Goal: Task Accomplishment & Management: Use online tool/utility

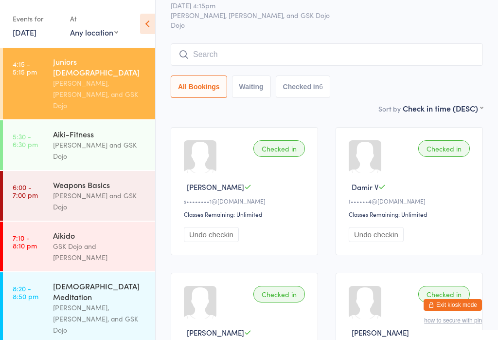
click at [70, 190] on div "[PERSON_NAME] and GSK Dojo" at bounding box center [100, 201] width 94 height 22
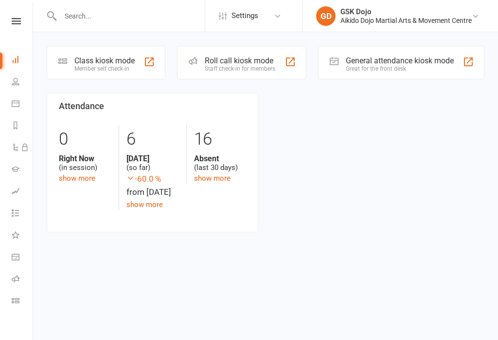
click at [105, 73] on div "Class kiosk mode Member self check-in" at bounding box center [106, 63] width 119 height 34
click at [131, 66] on div "Member self check-in" at bounding box center [104, 68] width 60 height 7
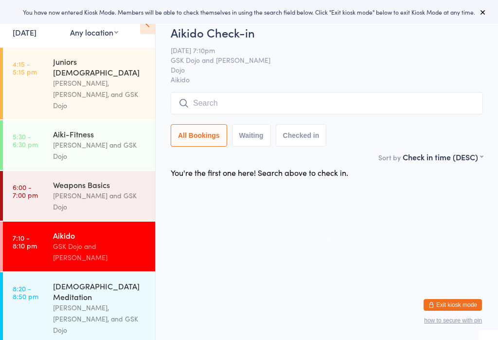
click at [90, 179] on div "Weapons Basics" at bounding box center [100, 184] width 94 height 11
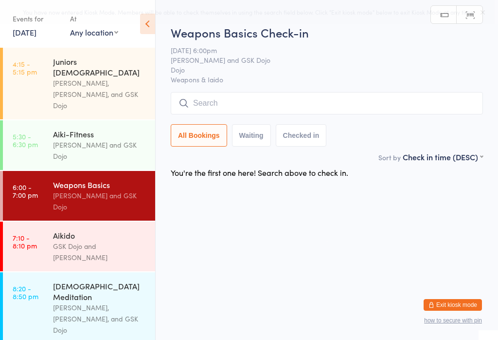
click at [212, 101] on input "search" at bounding box center [327, 103] width 312 height 22
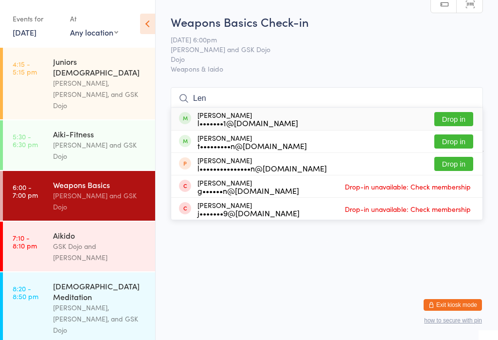
type input "Len"
click at [457, 112] on button "Drop in" at bounding box center [454, 119] width 39 height 14
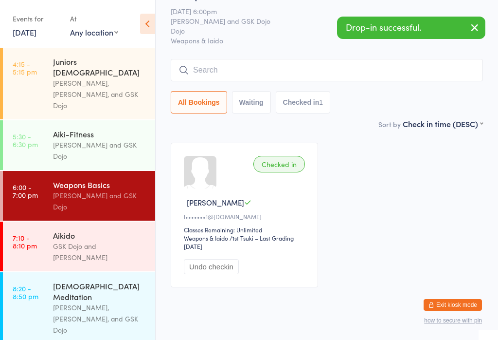
scroll to position [55, 0]
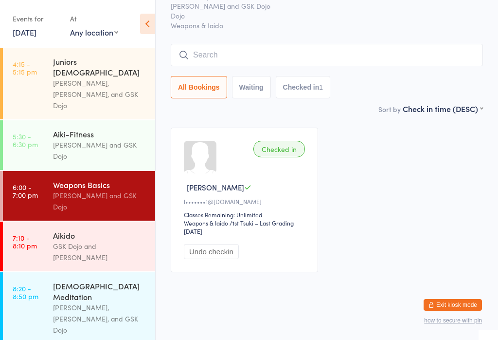
click at [86, 230] on div "Aikido" at bounding box center [100, 235] width 94 height 11
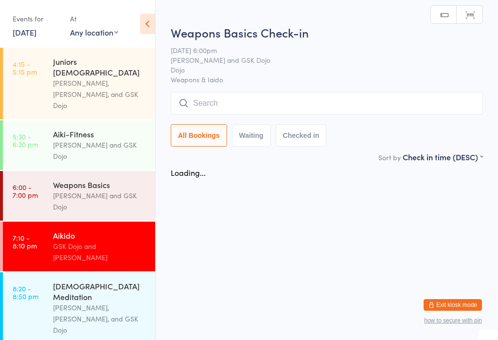
scroll to position [39, 0]
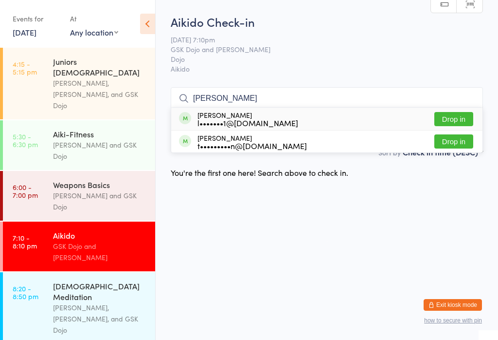
type input "[PERSON_NAME]"
click at [456, 112] on button "Drop in" at bounding box center [454, 119] width 39 height 14
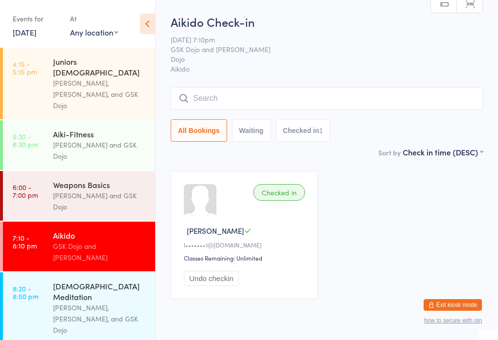
scroll to position [0, 0]
click at [21, 27] on link "[DATE]" at bounding box center [25, 32] width 24 height 11
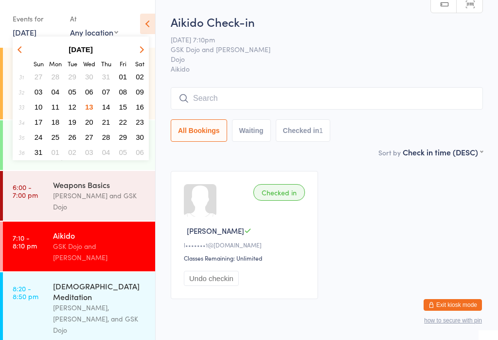
click at [50, 107] on button "11" at bounding box center [55, 106] width 15 height 13
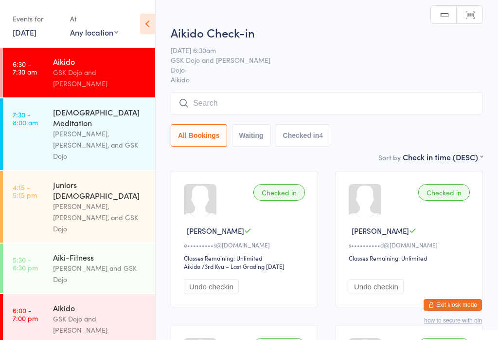
scroll to position [26, 0]
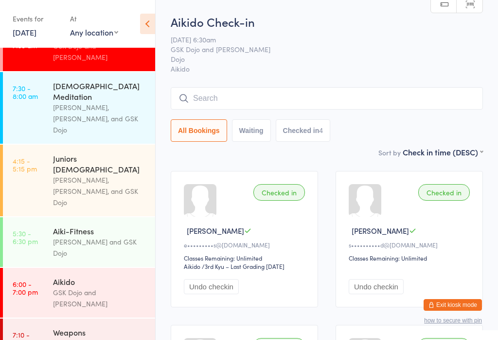
click at [42, 268] on link "6:00 - 7:00 pm Aikido GSK Dojo and [PERSON_NAME]" at bounding box center [79, 293] width 152 height 50
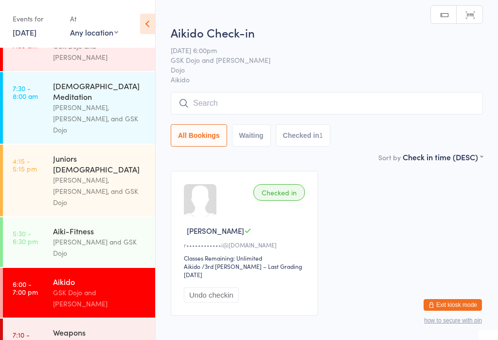
click at [217, 97] on input "search" at bounding box center [327, 103] width 312 height 22
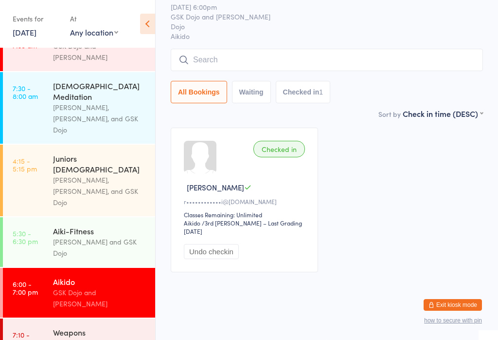
scroll to position [93, 0]
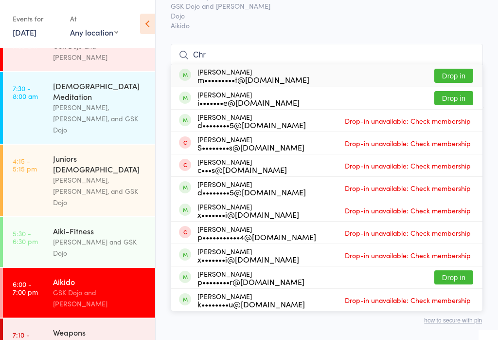
type input "Chr"
click at [210, 75] on div "m•••••••••t@[DOMAIN_NAME]" at bounding box center [254, 79] width 112 height 8
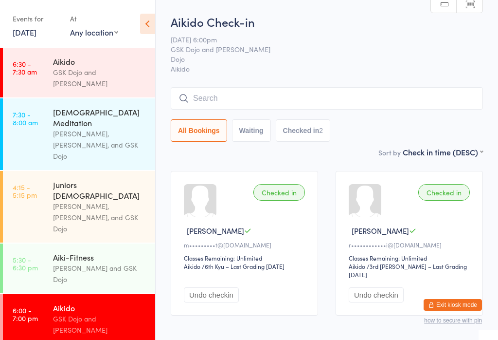
scroll to position [0, 0]
click at [29, 31] on link "[DATE]" at bounding box center [25, 32] width 24 height 11
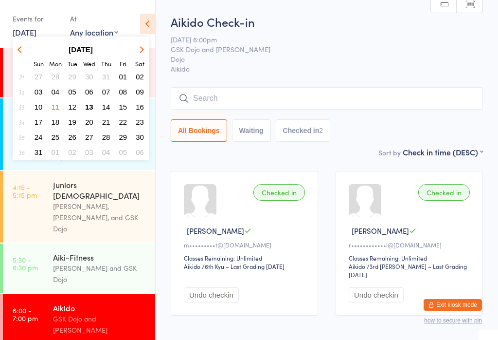
click at [79, 98] on button "05" at bounding box center [72, 91] width 15 height 13
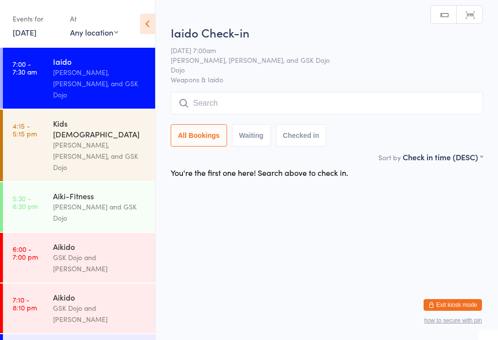
click at [34, 28] on link "[DATE]" at bounding box center [25, 32] width 24 height 11
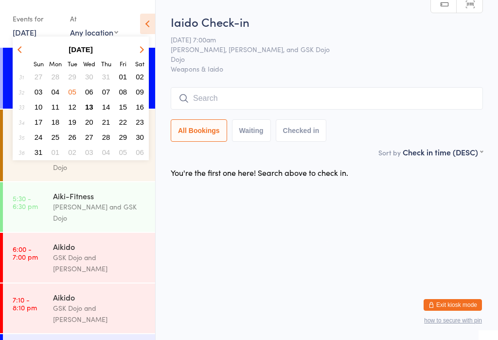
click at [86, 117] on button "20" at bounding box center [89, 121] width 15 height 13
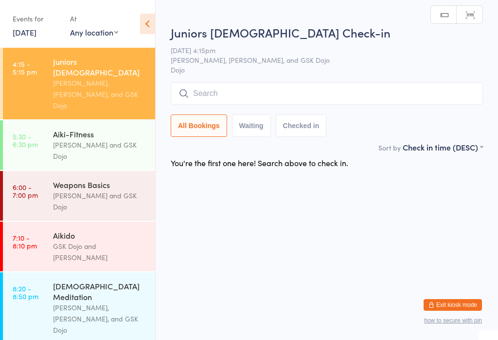
click at [34, 27] on link "[DATE]" at bounding box center [25, 32] width 24 height 11
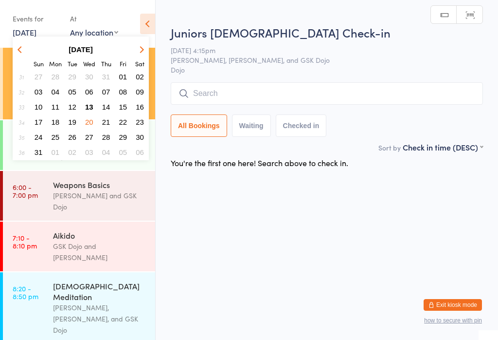
click at [83, 105] on button "13" at bounding box center [89, 106] width 15 height 13
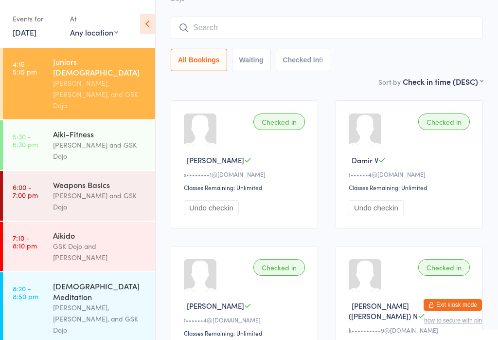
scroll to position [61, 0]
click at [62, 171] on div "Weapons Basics [PERSON_NAME] and GSK Dojo" at bounding box center [104, 196] width 102 height 50
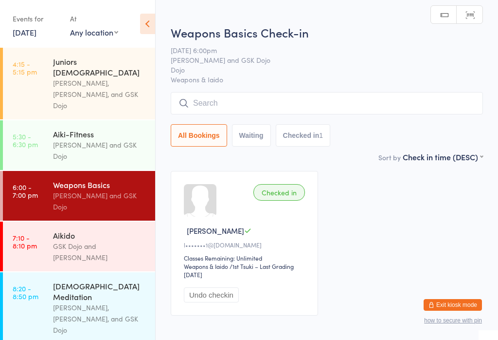
click at [196, 108] on input "search" at bounding box center [327, 103] width 312 height 22
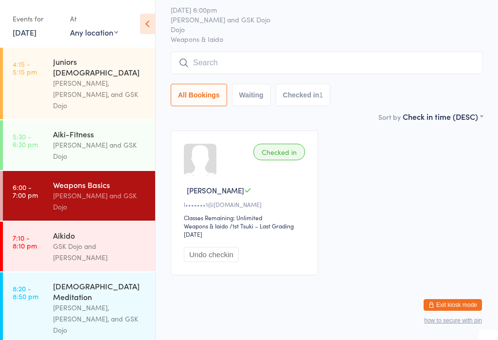
scroll to position [93, 0]
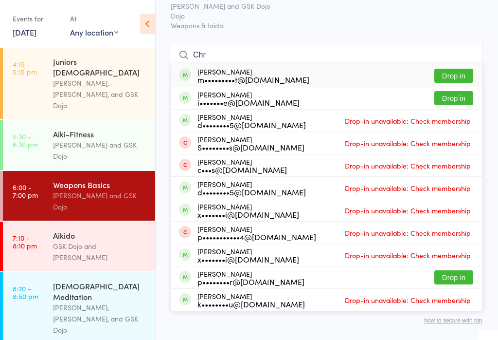
type input "Chr"
click at [217, 75] on div "m•••••••••t@[DOMAIN_NAME]" at bounding box center [254, 79] width 112 height 8
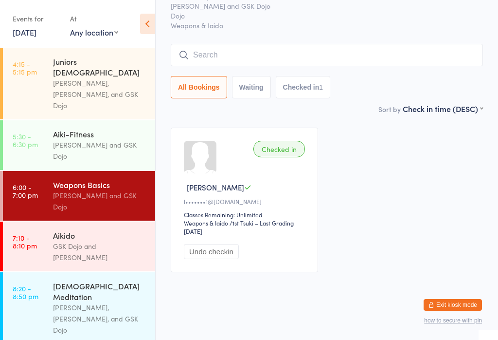
scroll to position [54, 0]
